Goal: Transaction & Acquisition: Purchase product/service

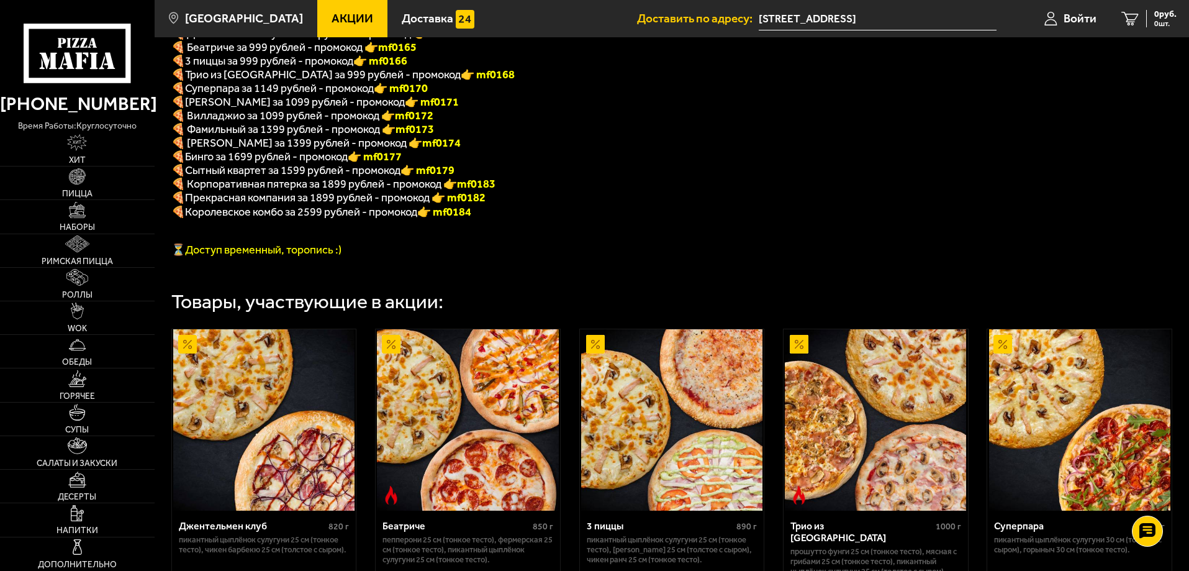
scroll to position [330, 0]
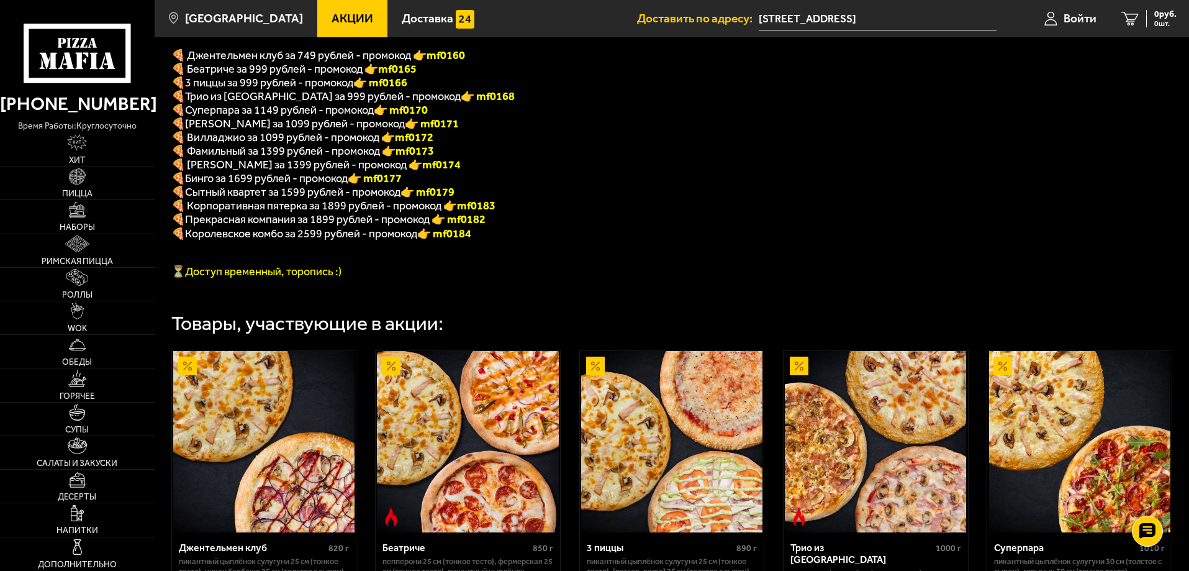
click at [462, 240] on font "👉 mf0184" at bounding box center [444, 234] width 54 height 14
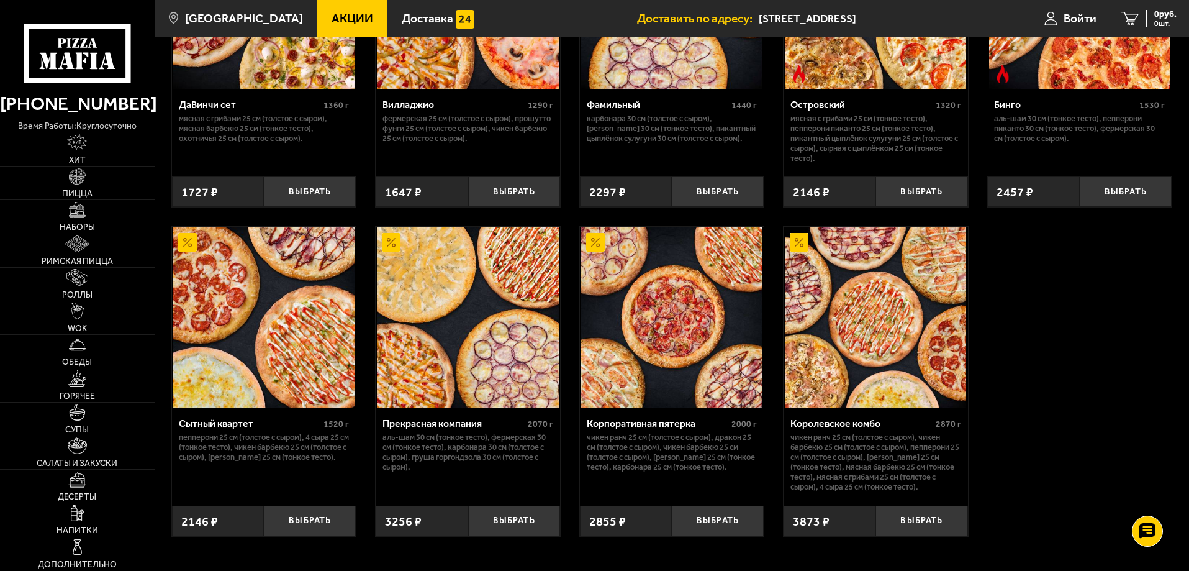
scroll to position [1200, 0]
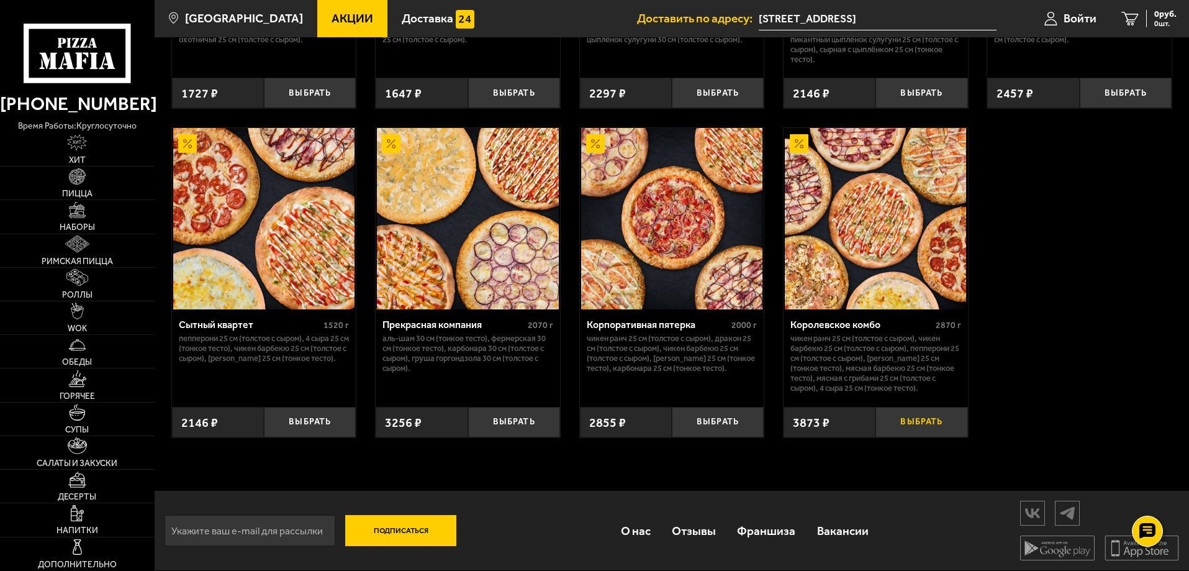
click at [918, 427] on button "Выбрать" at bounding box center [922, 422] width 92 height 30
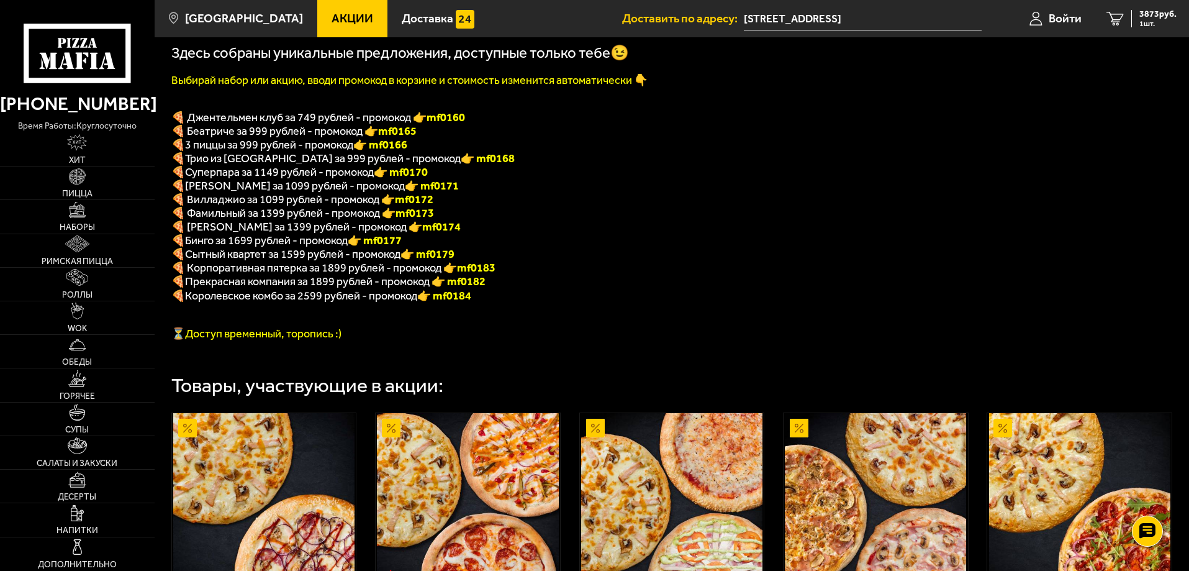
scroll to position [579, 0]
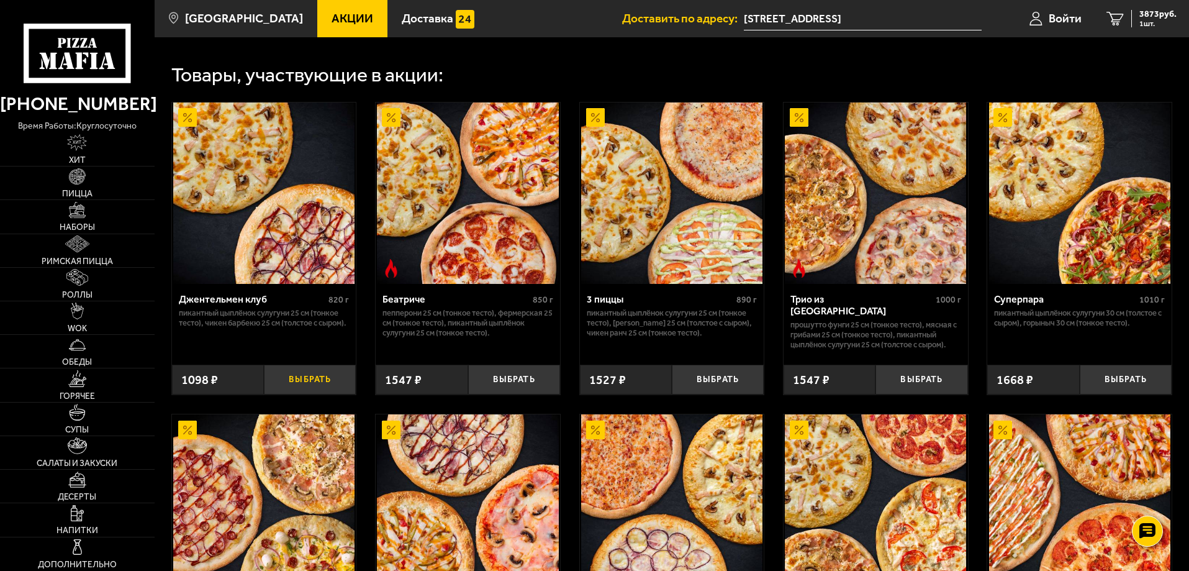
click at [314, 395] on button "Выбрать" at bounding box center [310, 380] width 92 height 30
click at [1141, 20] on span "2 шт." at bounding box center [1158, 23] width 37 height 7
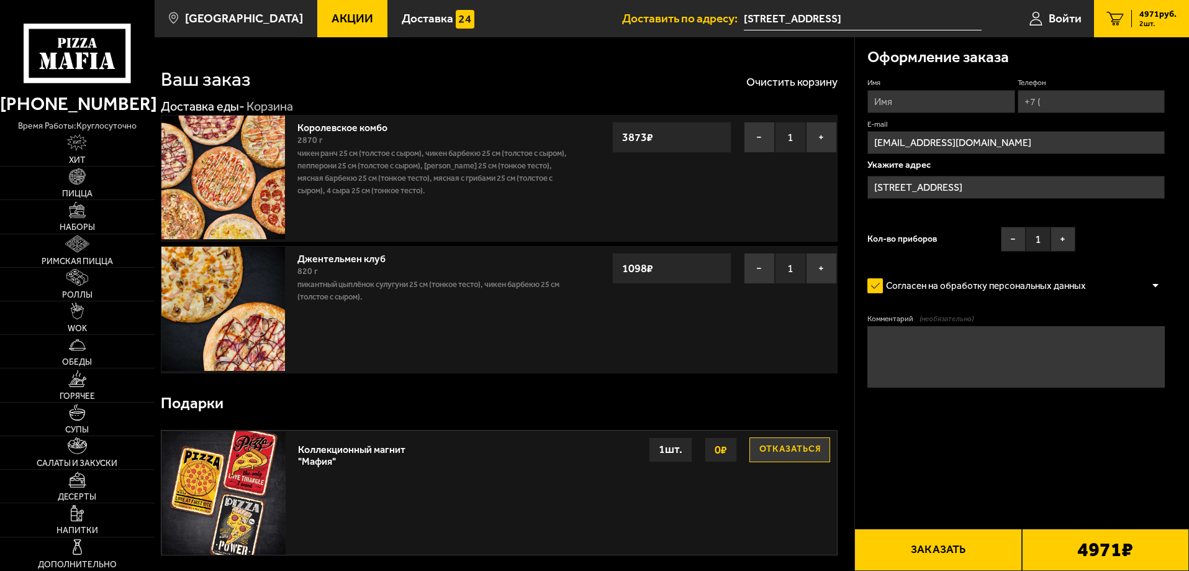
type input "проспект Будённого, 19к2"
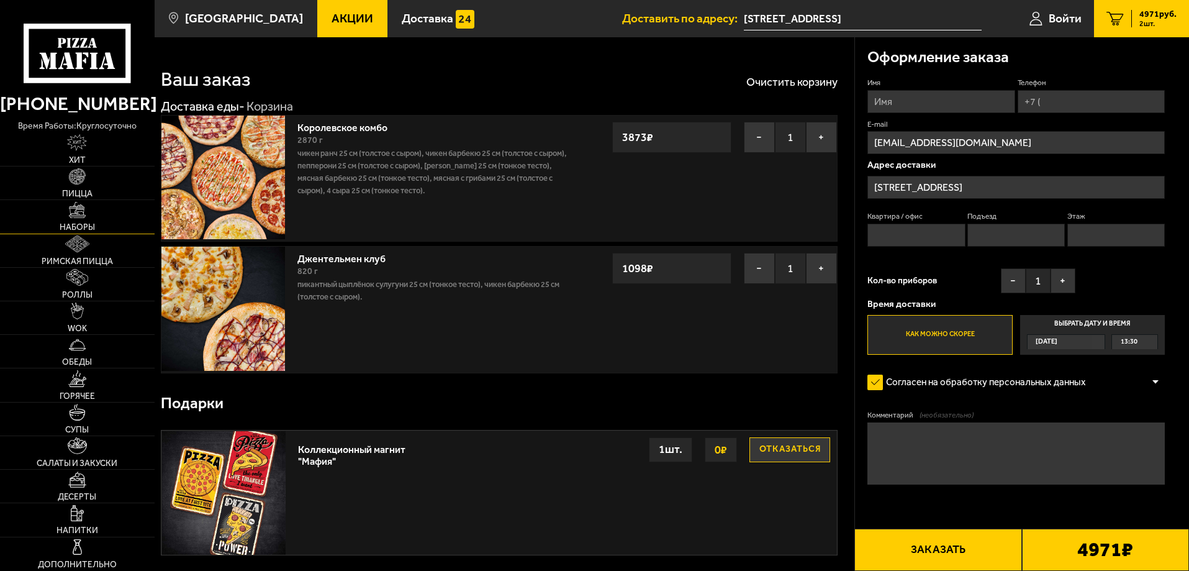
click at [78, 223] on span "Наборы" at bounding box center [77, 227] width 35 height 9
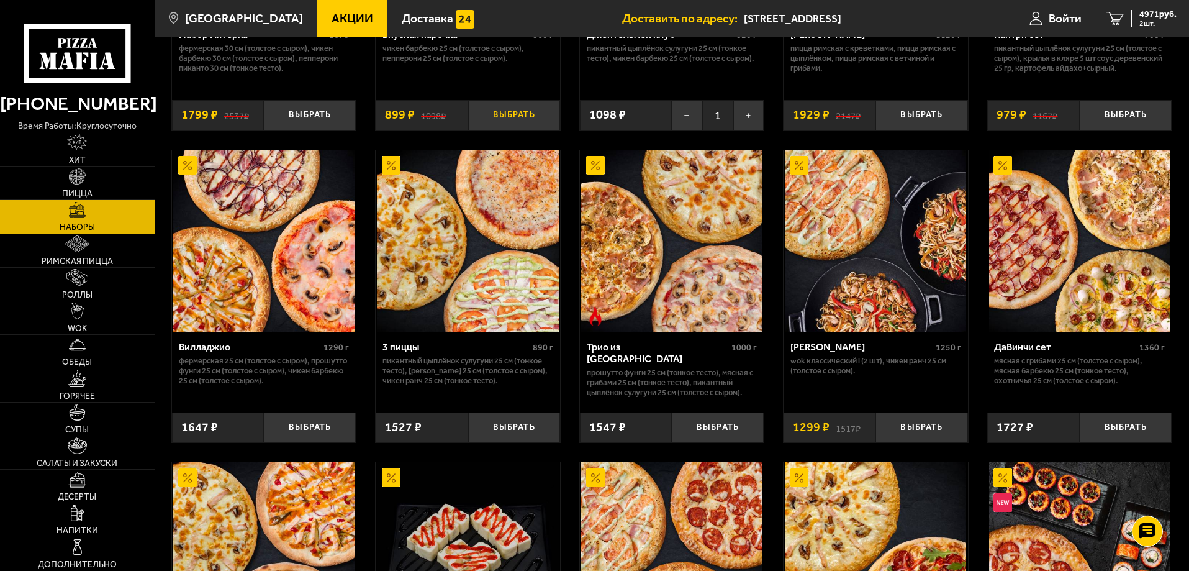
scroll to position [99, 0]
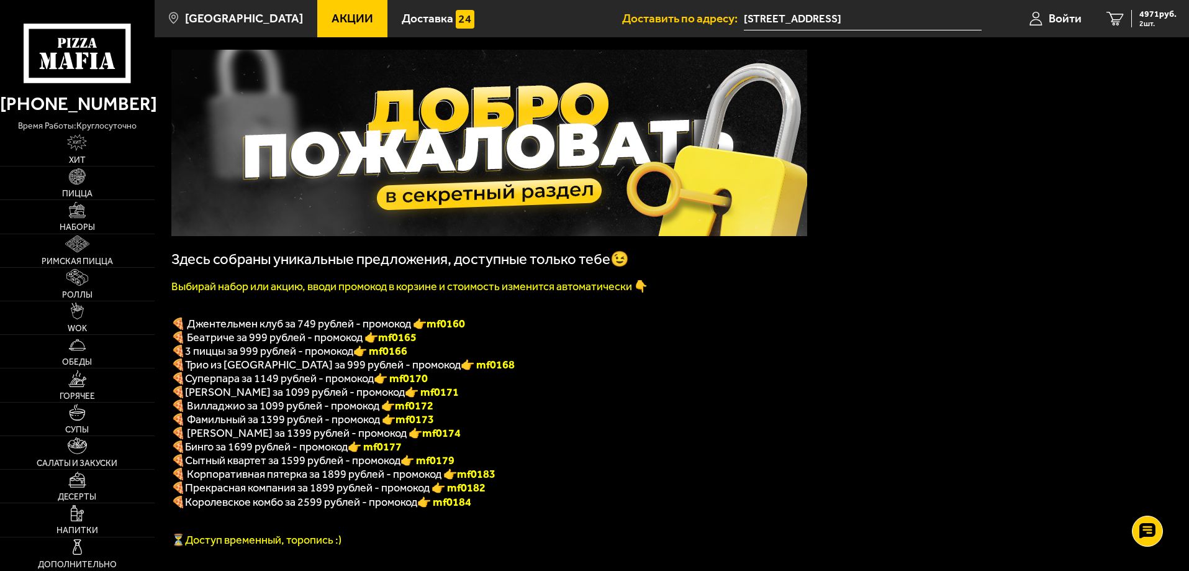
scroll to position [435, 0]
